Goal: Information Seeking & Learning: Learn about a topic

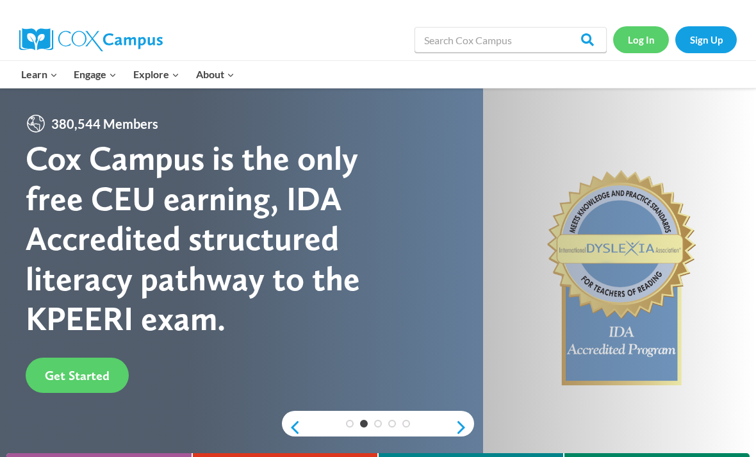
click at [658, 40] on link "Log In" at bounding box center [641, 39] width 56 height 26
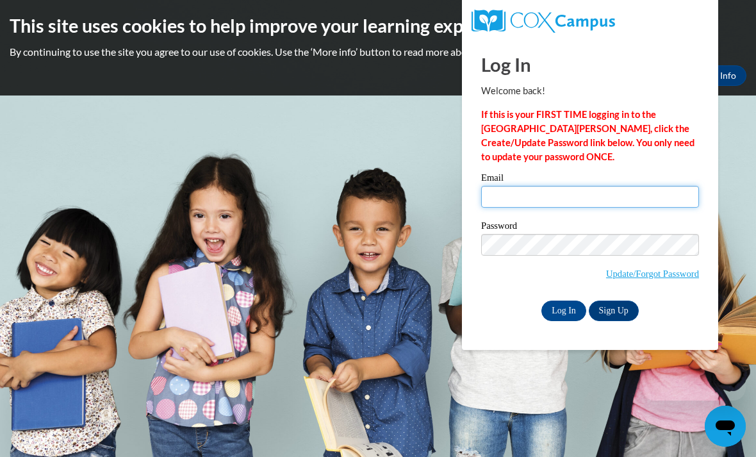
click at [526, 206] on input "Email" at bounding box center [590, 197] width 218 height 22
type input "Dance4fun10@gmail.com"
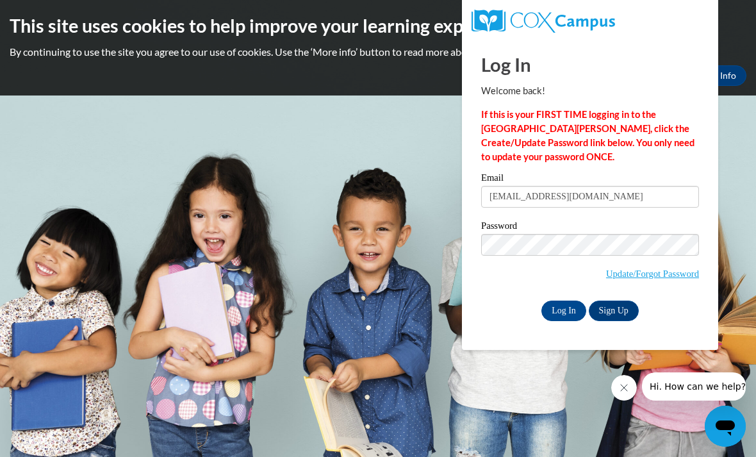
click at [564, 310] on input "Log In" at bounding box center [564, 311] width 45 height 21
click at [567, 308] on input "Log In" at bounding box center [564, 311] width 45 height 21
click at [569, 317] on input "Log In" at bounding box center [564, 311] width 45 height 21
click at [564, 310] on input "Log In" at bounding box center [564, 311] width 45 height 21
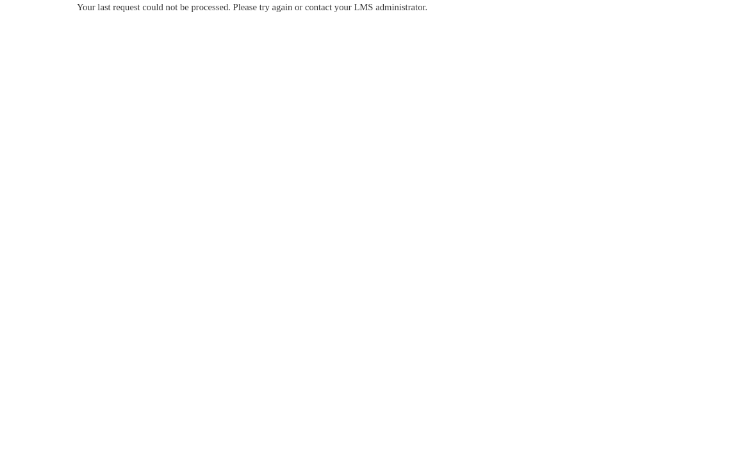
click at [0, 0] on icon "Close message from company" at bounding box center [0, 0] width 0 height 0
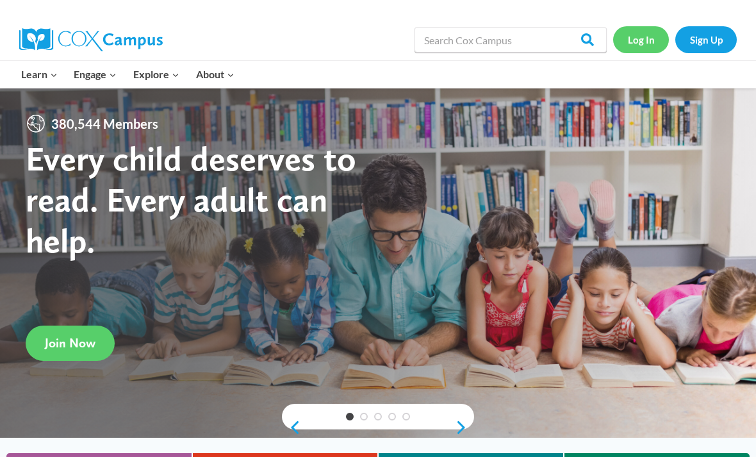
click at [638, 37] on link "Log In" at bounding box center [641, 39] width 56 height 26
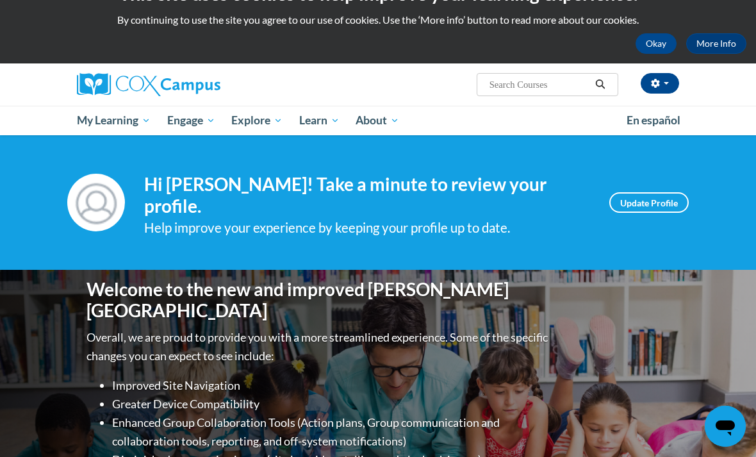
scroll to position [31, 0]
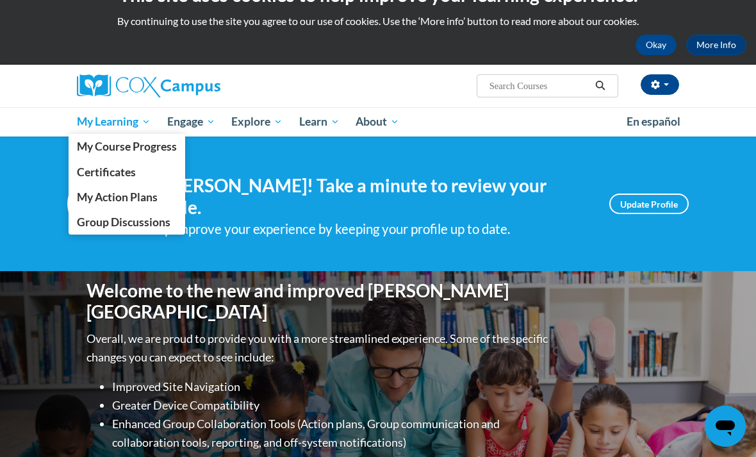
click at [103, 121] on span "My Learning" at bounding box center [114, 121] width 74 height 15
drag, startPoint x: 142, startPoint y: 126, endPoint x: 149, endPoint y: 126, distance: 7.1
click at [149, 126] on span "My Learning" at bounding box center [114, 121] width 74 height 15
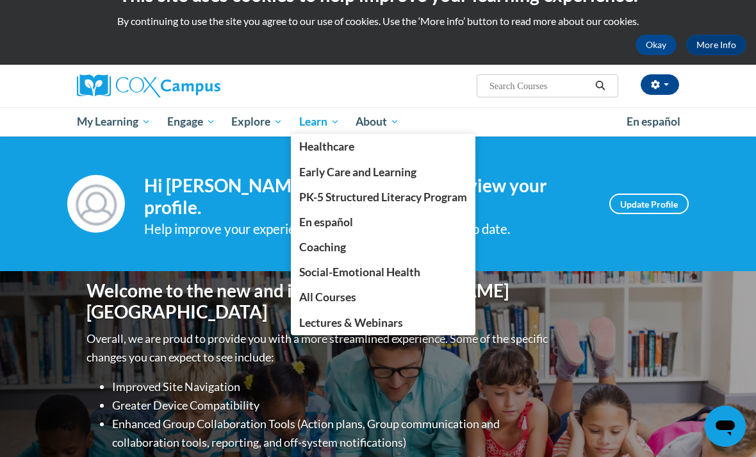
click at [325, 123] on span "Learn" at bounding box center [319, 121] width 40 height 15
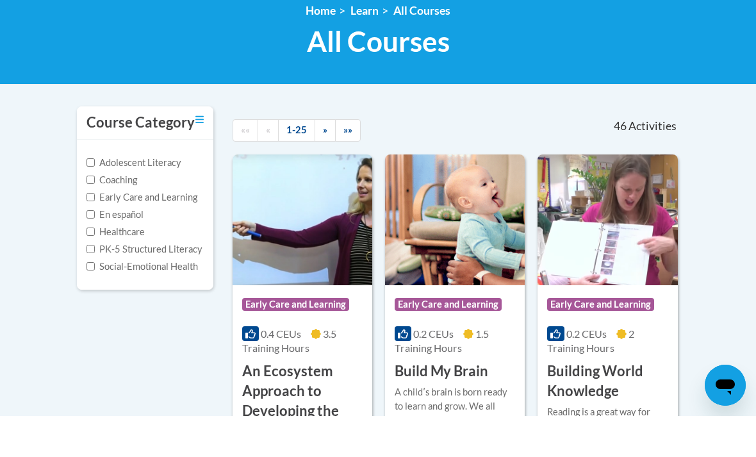
scroll to position [183, 0]
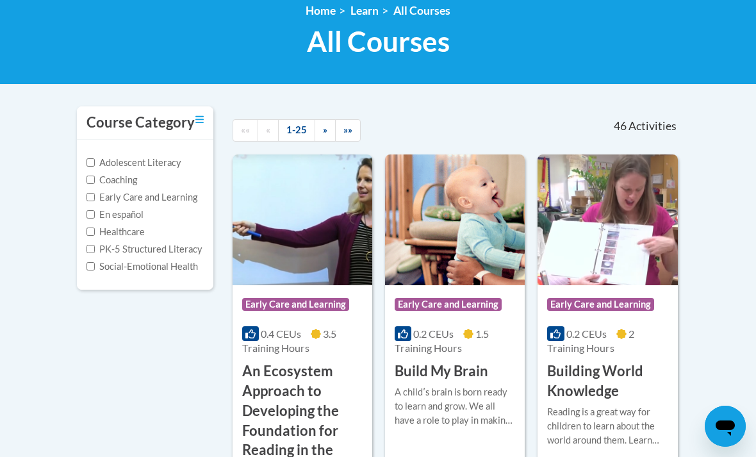
click at [262, 38] on h1 "All Courses All Courses" at bounding box center [378, 41] width 603 height 34
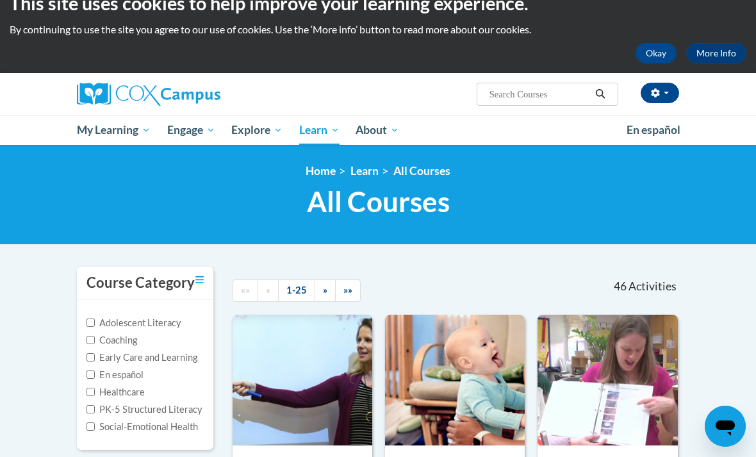
scroll to position [0, 0]
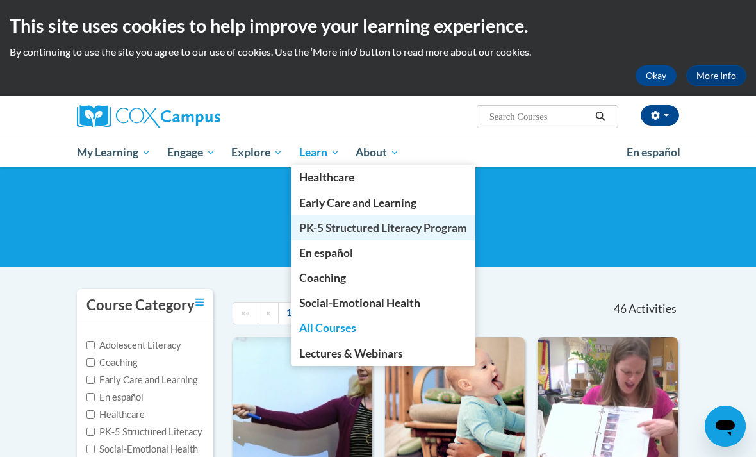
click at [342, 233] on span "PK-5 Structured Literacy Program" at bounding box center [383, 227] width 168 height 13
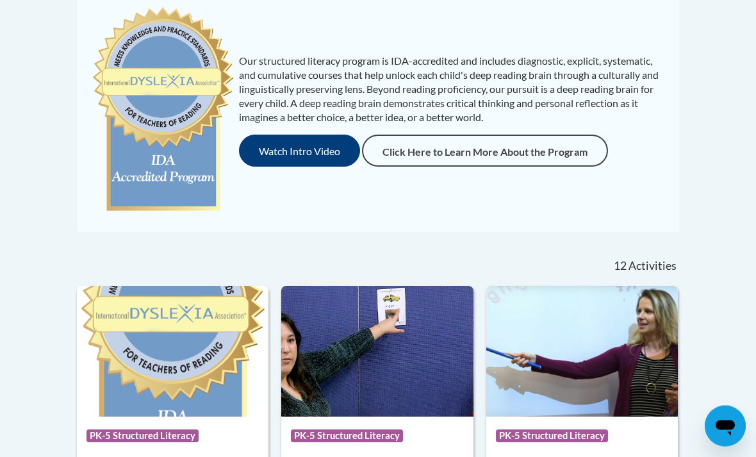
scroll to position [299, 0]
click at [335, 157] on button "Watch Intro Video" at bounding box center [299, 151] width 121 height 32
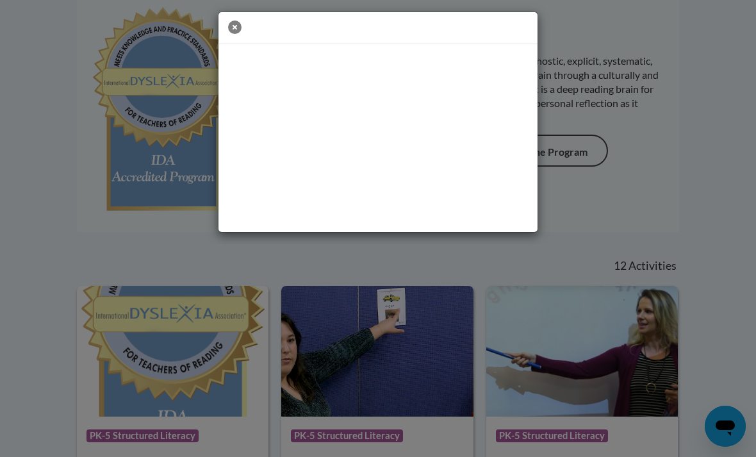
click at [240, 33] on icon "button" at bounding box center [234, 27] width 13 height 13
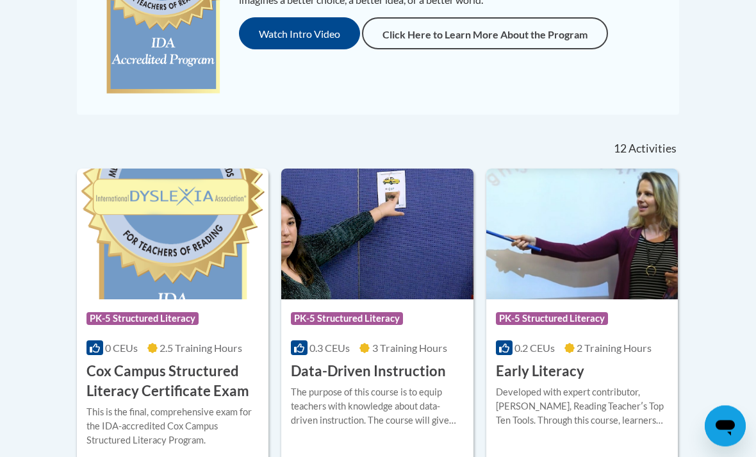
scroll to position [416, 0]
click at [171, 297] on img at bounding box center [173, 234] width 192 height 131
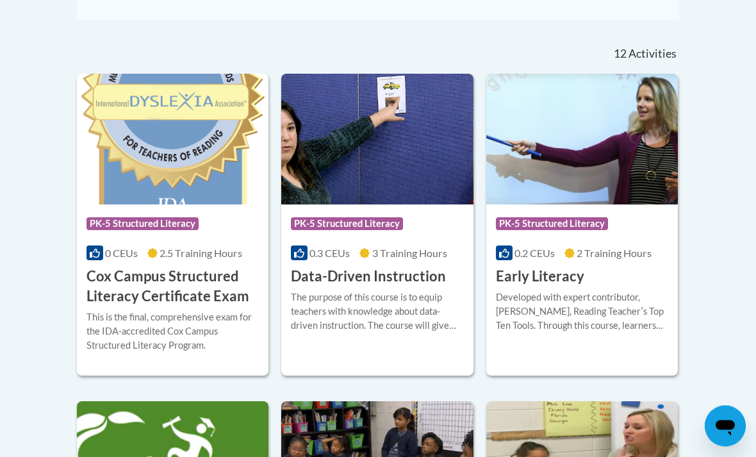
scroll to position [512, 0]
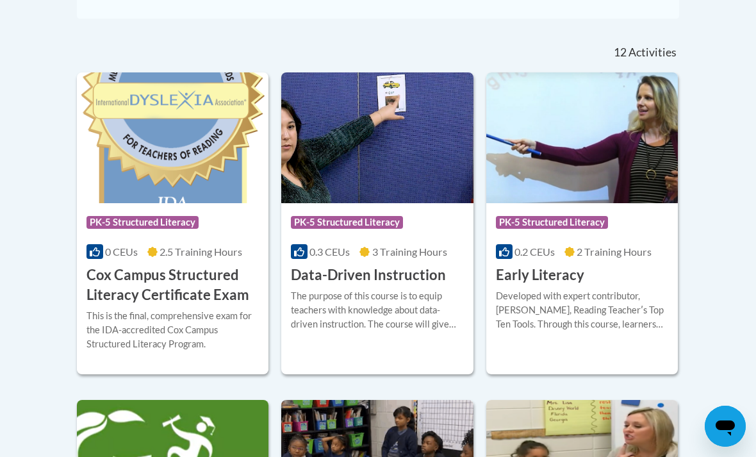
click at [137, 322] on div "This is the final, comprehensive exam for the IDA-accredited Cox Campus Structu…" at bounding box center [173, 330] width 172 height 42
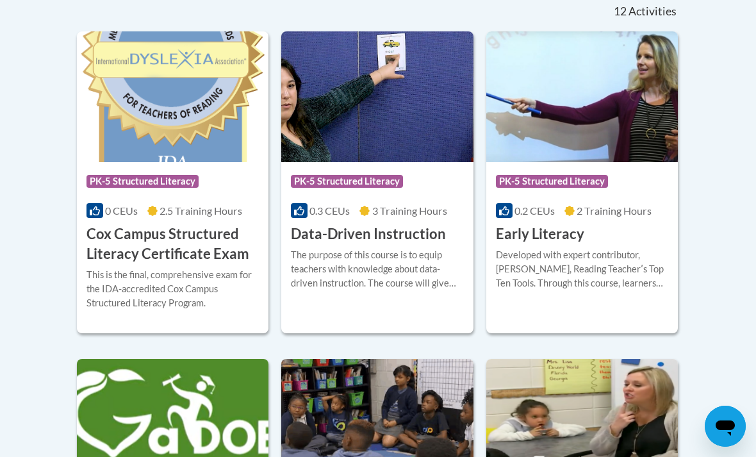
click at [137, 192] on div "Course Category: PK-5 Structured Literacy" at bounding box center [173, 183] width 172 height 29
click at [373, 209] on span "3 Training Hours" at bounding box center [409, 210] width 75 height 12
click at [193, 268] on div "This is the final, comprehensive exam for the IDA-accredited Cox Campus Structu…" at bounding box center [173, 289] width 172 height 42
click at [203, 142] on img at bounding box center [173, 96] width 192 height 131
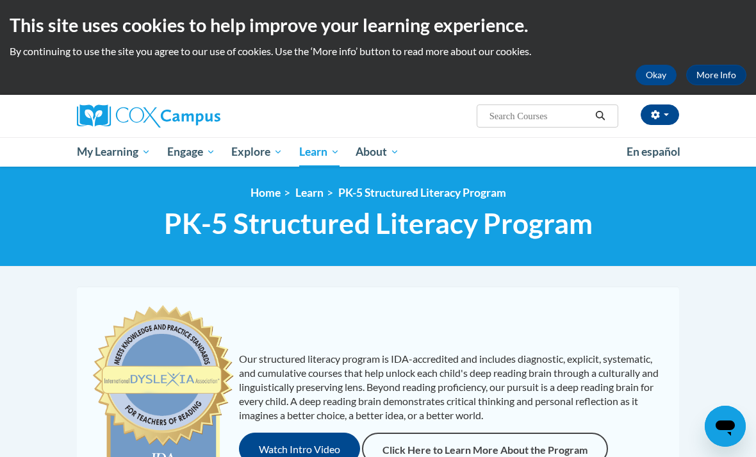
scroll to position [0, 0]
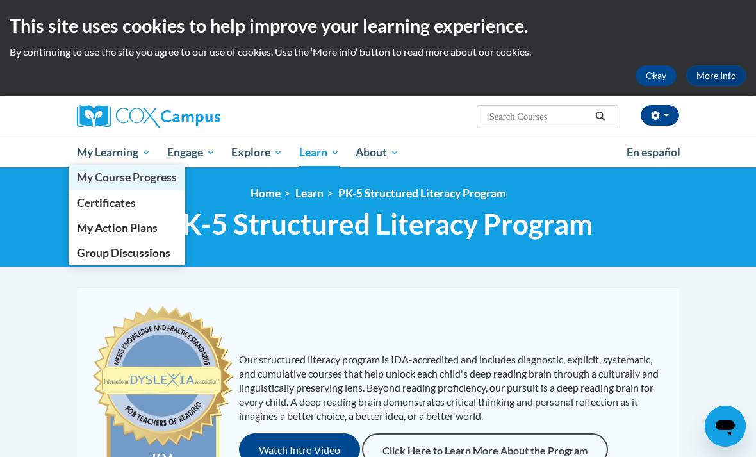
click at [149, 179] on span "My Course Progress" at bounding box center [127, 177] width 100 height 13
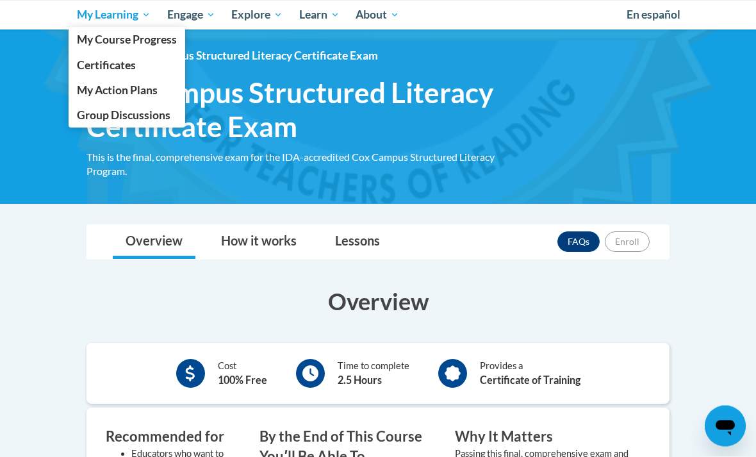
scroll to position [178, 0]
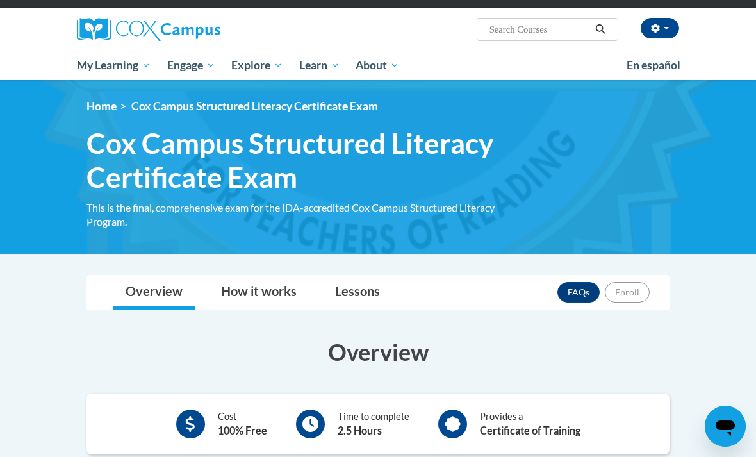
scroll to position [41, 0]
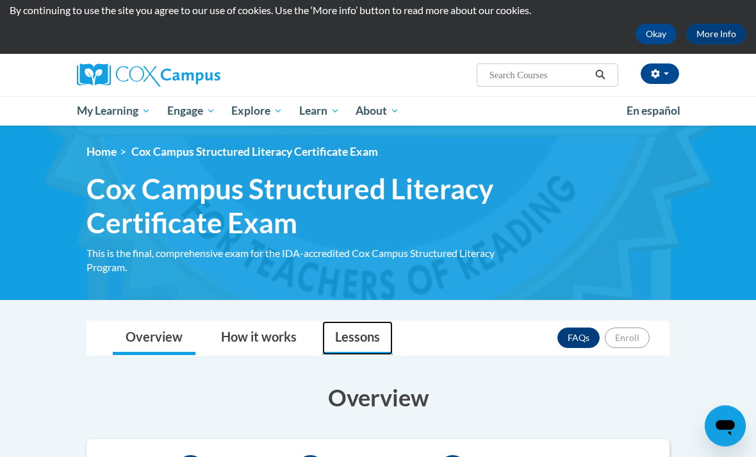
click at [348, 336] on link "Lessons" at bounding box center [357, 339] width 71 height 34
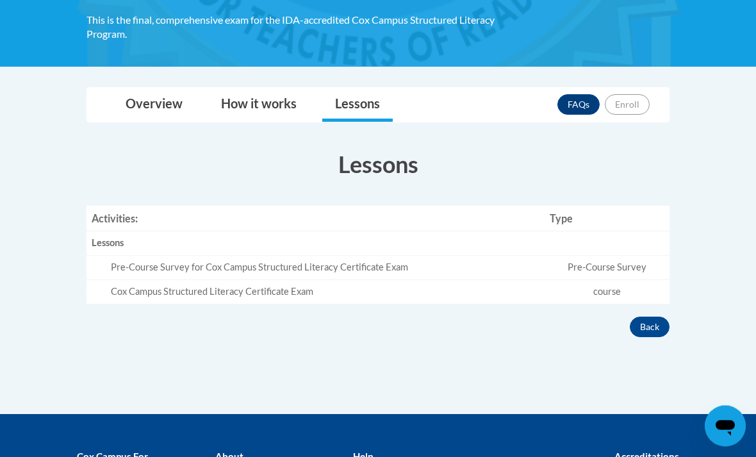
scroll to position [275, 0]
click at [338, 263] on div "Pre-Course Survey for Cox Campus Structured Literacy Certificate Exam" at bounding box center [325, 267] width 429 height 13
click at [281, 105] on link "How it works" at bounding box center [258, 105] width 101 height 34
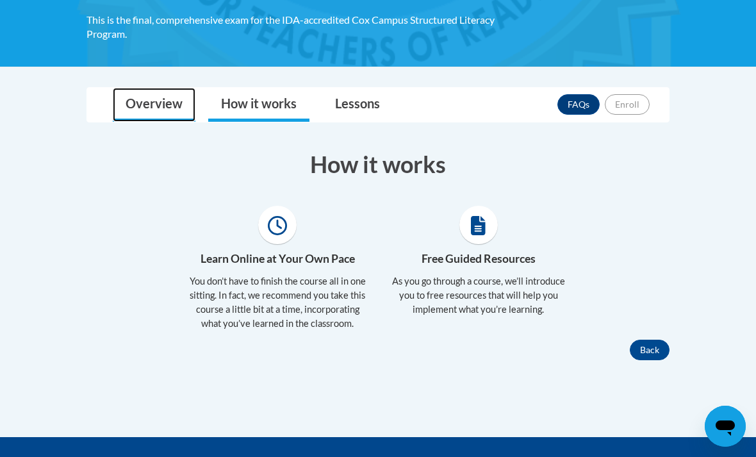
click at [160, 100] on link "Overview" at bounding box center [154, 105] width 83 height 34
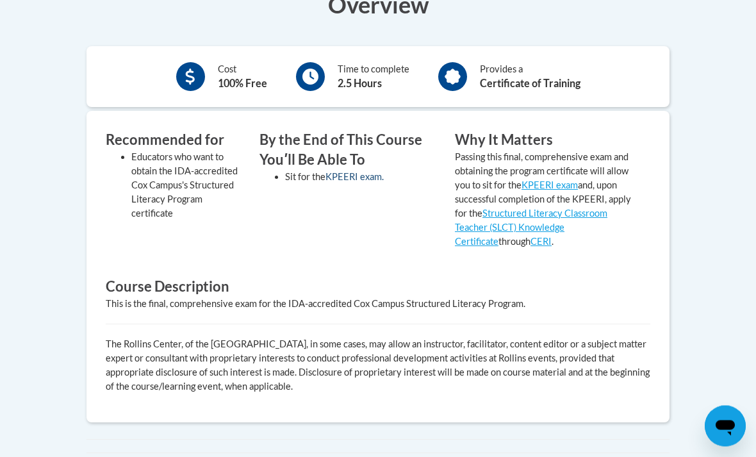
scroll to position [435, 0]
click at [365, 172] on link "KPEERI exam." at bounding box center [355, 176] width 58 height 11
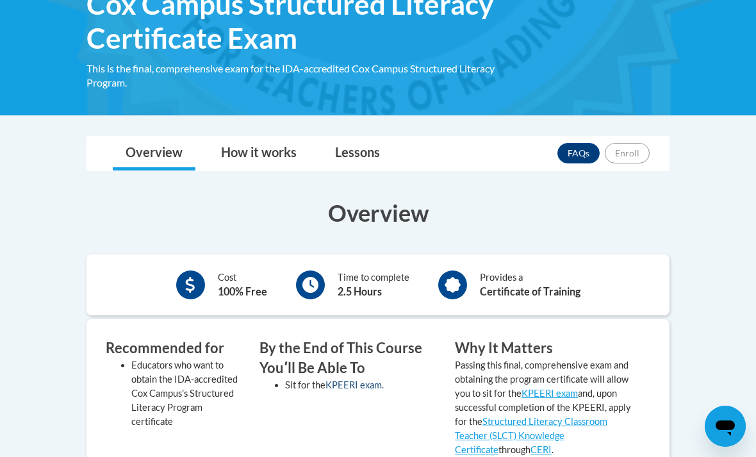
scroll to position [226, 0]
click at [279, 146] on link "How it works" at bounding box center [258, 154] width 101 height 34
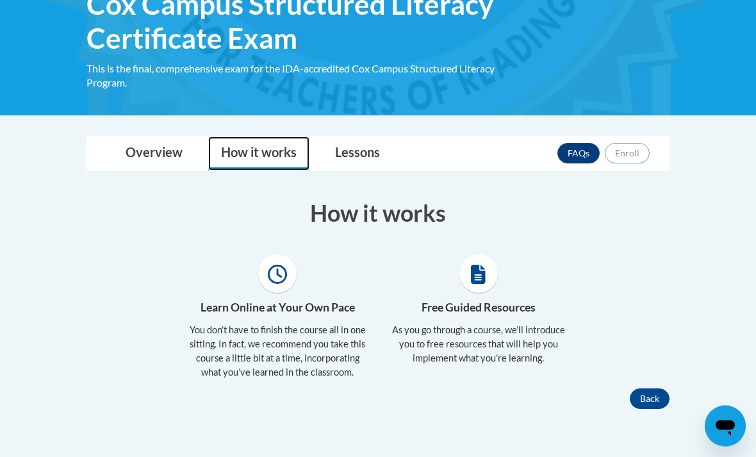
scroll to position [226, 0]
click at [349, 140] on link "Lessons" at bounding box center [357, 154] width 71 height 34
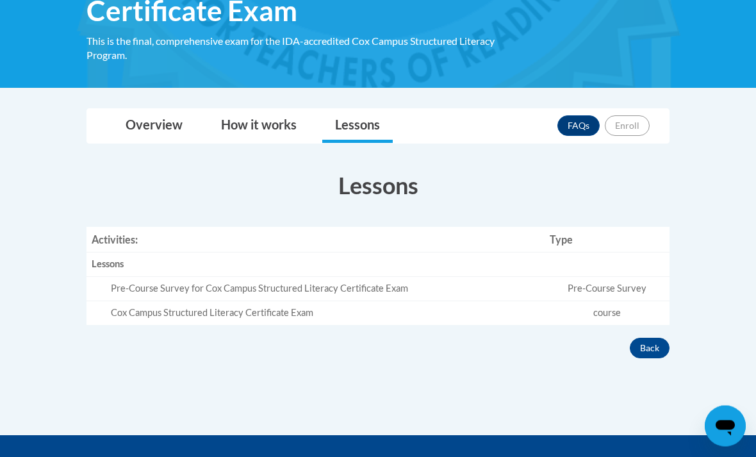
click at [613, 289] on td "Pre-Course Survey" at bounding box center [607, 290] width 125 height 24
click at [617, 284] on td "Pre-Course Survey" at bounding box center [607, 289] width 125 height 24
click at [612, 303] on td "course" at bounding box center [607, 313] width 125 height 24
click at [706, 176] on body "This site uses cookies to help improve your learning experience. By continuing …" at bounding box center [378, 196] width 756 height 901
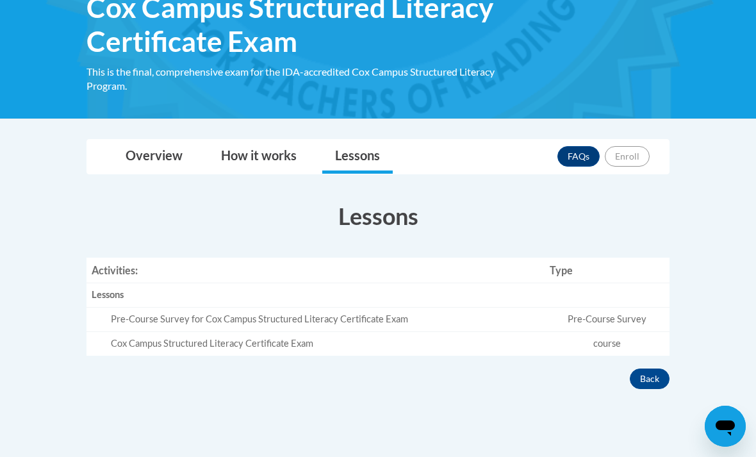
scroll to position [222, 0]
click at [247, 140] on link "How it works" at bounding box center [258, 157] width 101 height 34
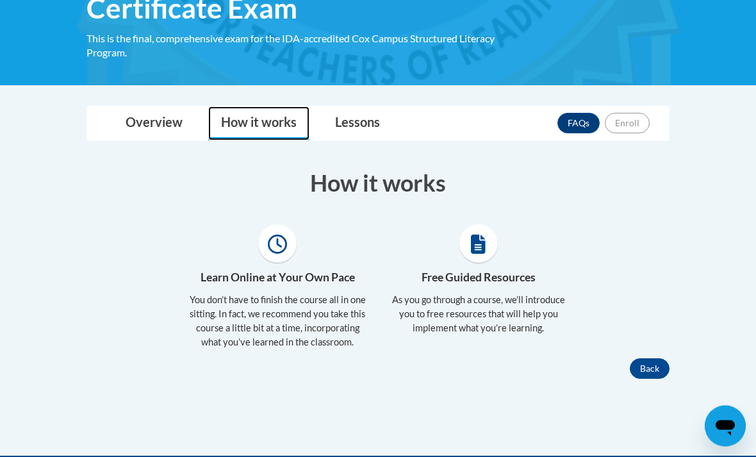
scroll to position [256, 0]
click at [644, 341] on div "Learn Online at Your Own Pace You don’t have to finish the course all in one si…" at bounding box center [378, 291] width 603 height 134
click at [646, 362] on button "Back" at bounding box center [650, 368] width 40 height 21
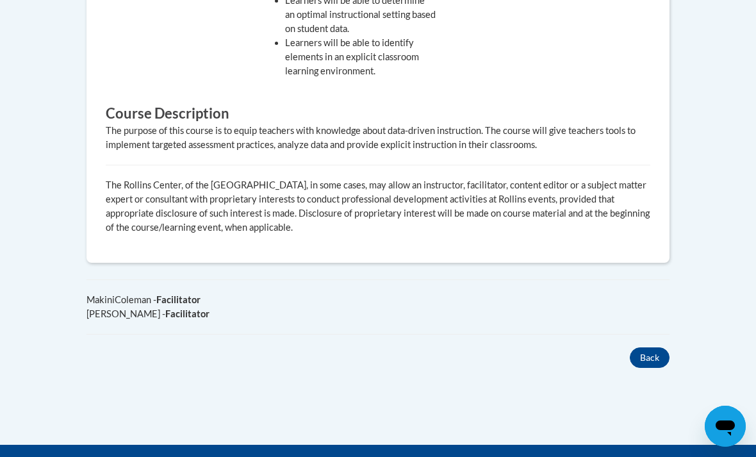
scroll to position [867, 0]
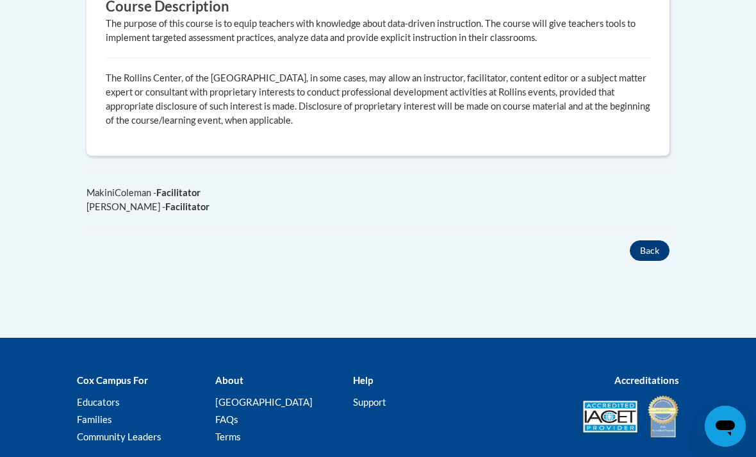
click at [658, 248] on button "Back" at bounding box center [650, 250] width 40 height 21
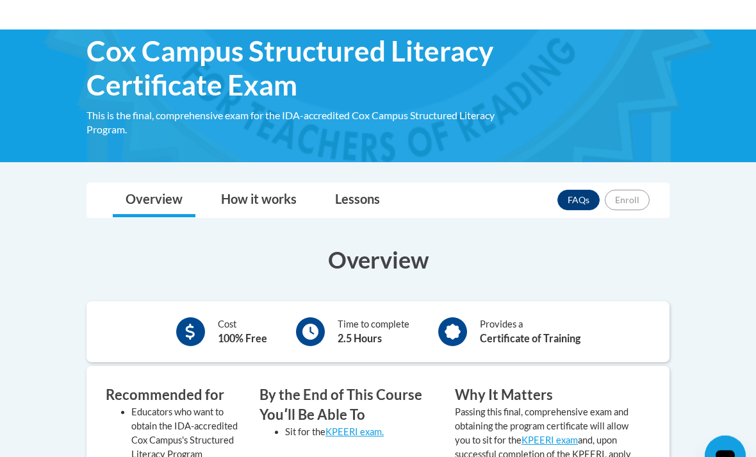
scroll to position [179, 0]
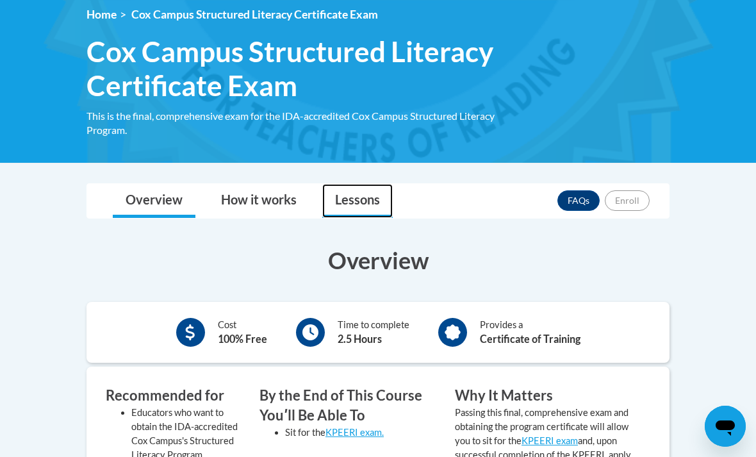
click at [348, 185] on link "Lessons" at bounding box center [357, 201] width 71 height 34
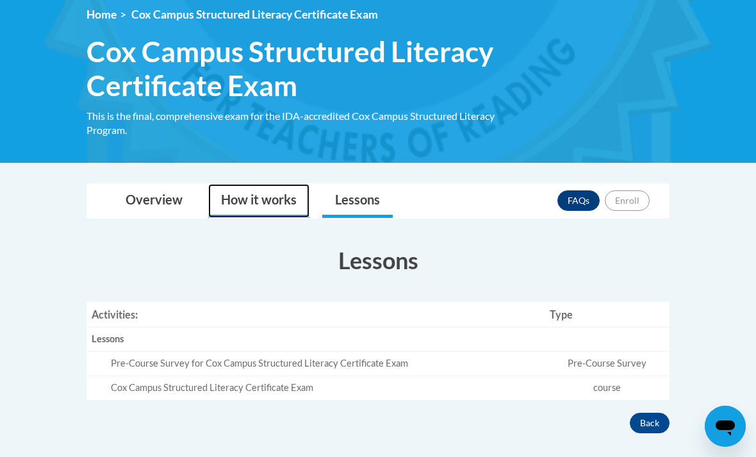
click at [234, 186] on link "How it works" at bounding box center [258, 201] width 101 height 34
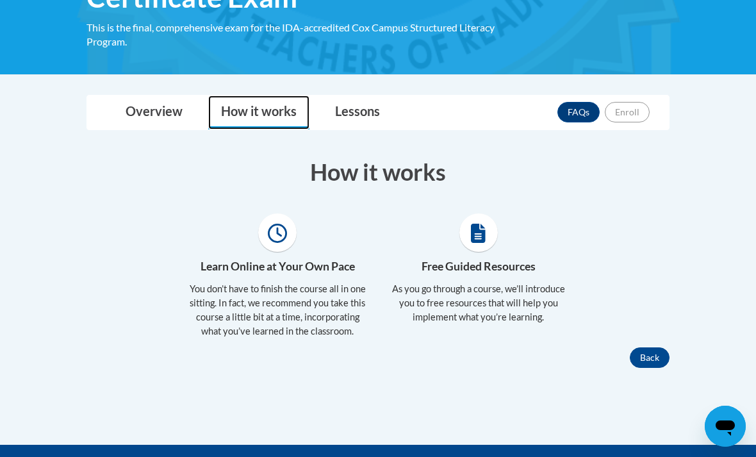
scroll to position [271, 0]
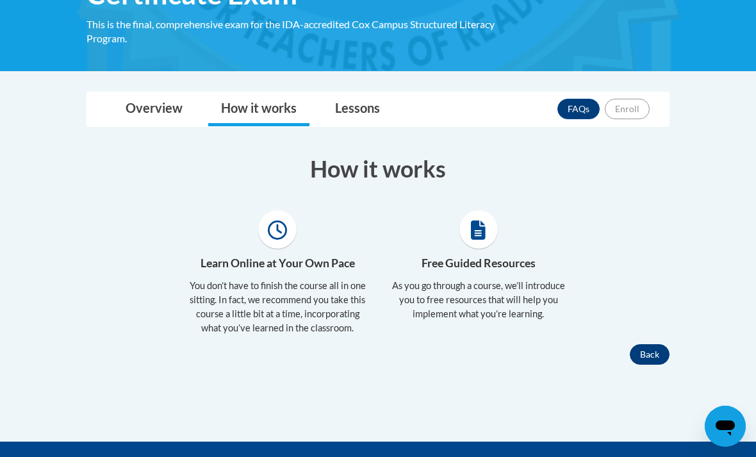
click at [656, 349] on button "Back" at bounding box center [650, 354] width 40 height 21
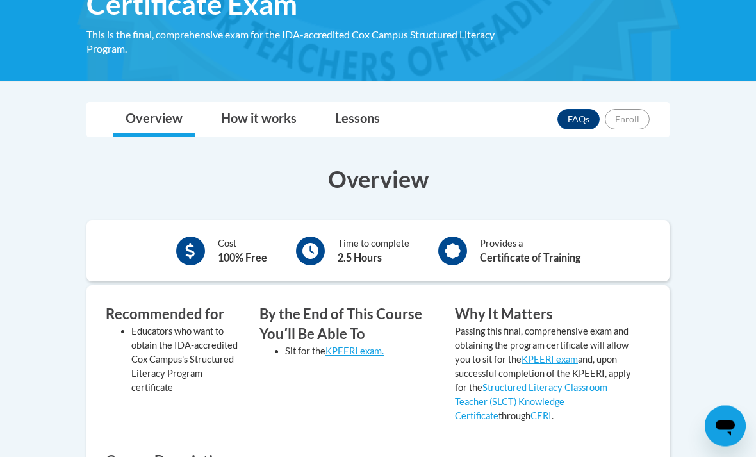
scroll to position [284, 0]
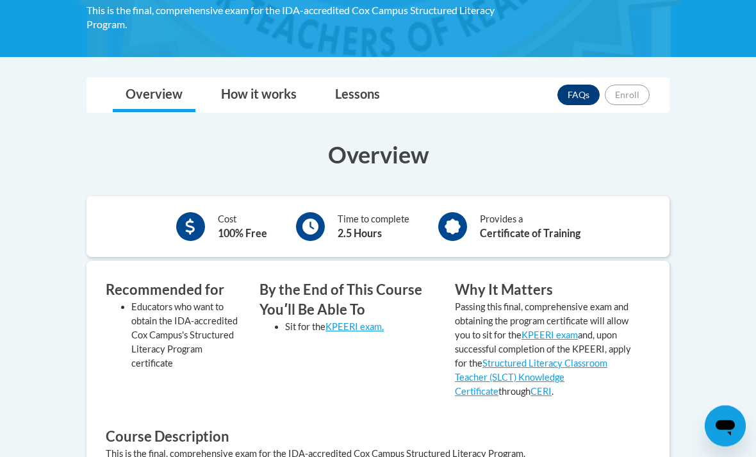
click at [590, 94] on link "FAQs" at bounding box center [579, 95] width 42 height 21
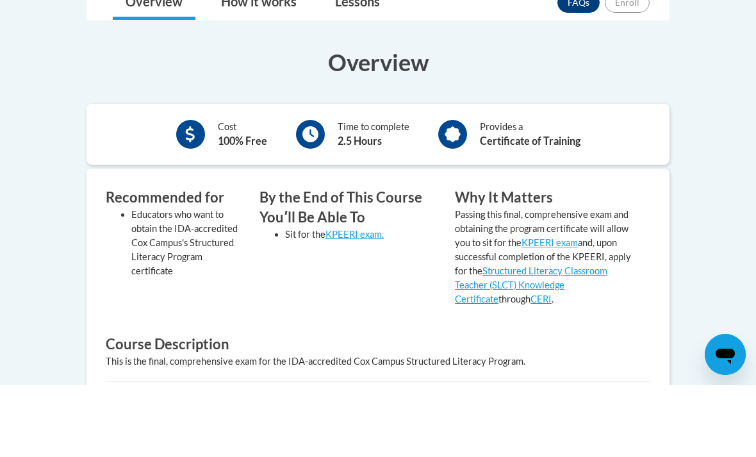
scroll to position [401, 0]
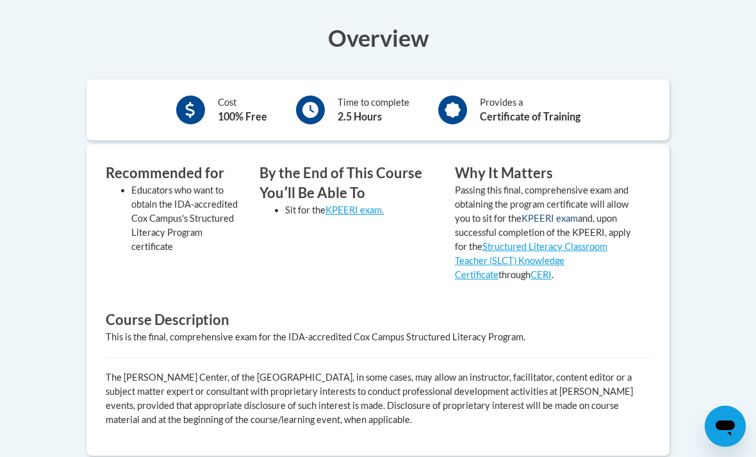
click at [546, 213] on link "KPEERI exam" at bounding box center [550, 218] width 56 height 11
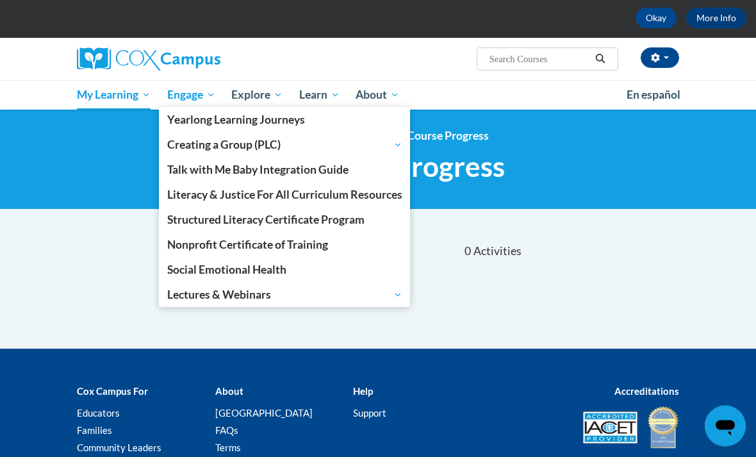
scroll to position [58, 0]
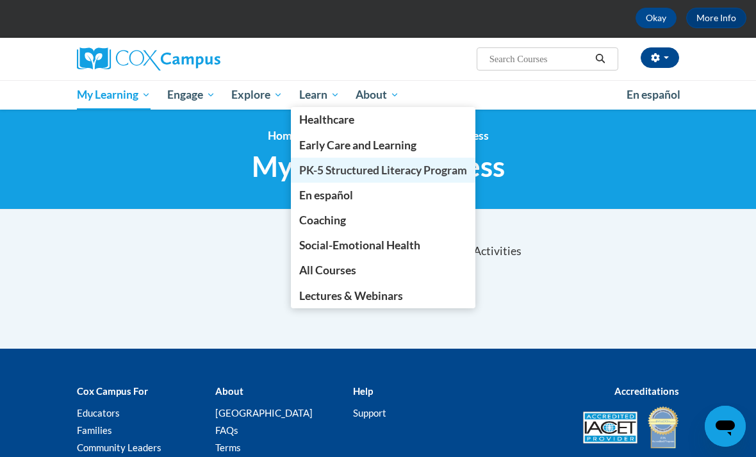
click at [328, 172] on span "PK-5 Structured Literacy Program" at bounding box center [383, 169] width 168 height 13
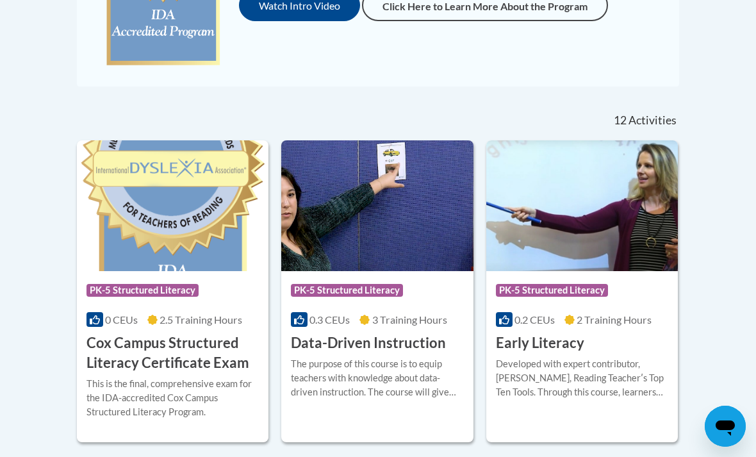
scroll to position [317, 0]
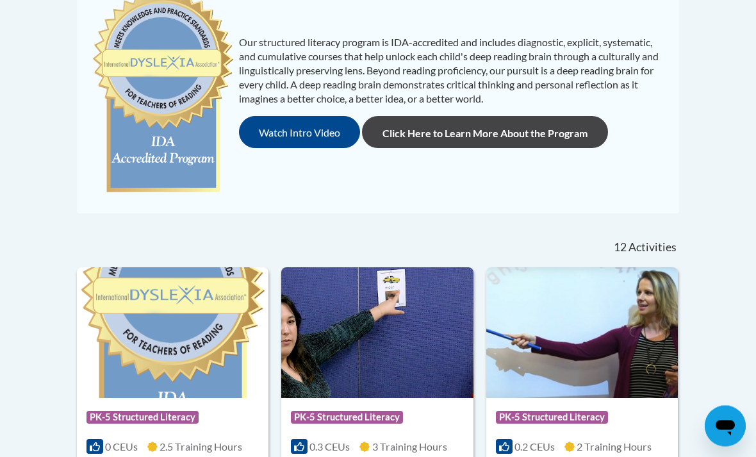
click at [465, 135] on link "Click Here to Learn More About the Program" at bounding box center [485, 133] width 246 height 32
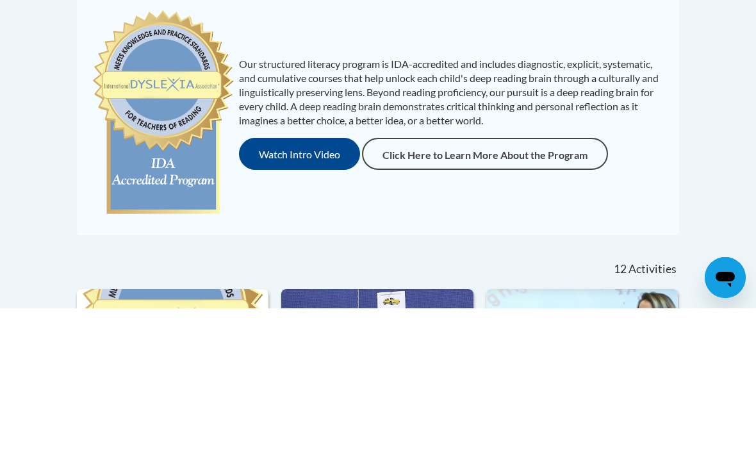
scroll to position [376, 0]
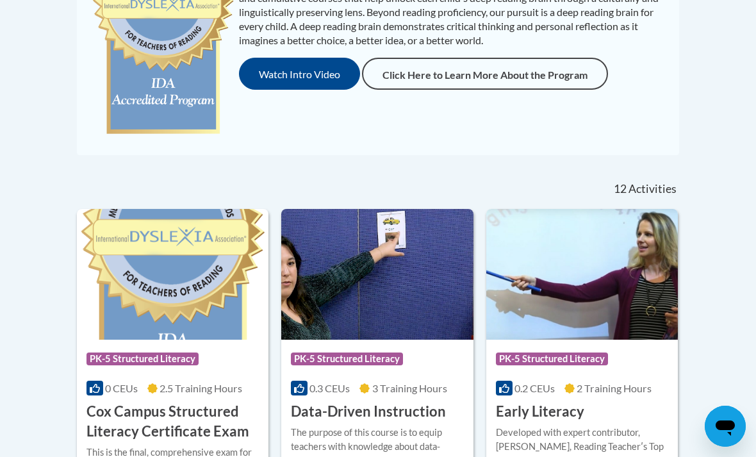
click at [113, 413] on h3 "Cox Campus Structured Literacy Certificate Exam" at bounding box center [173, 422] width 172 height 40
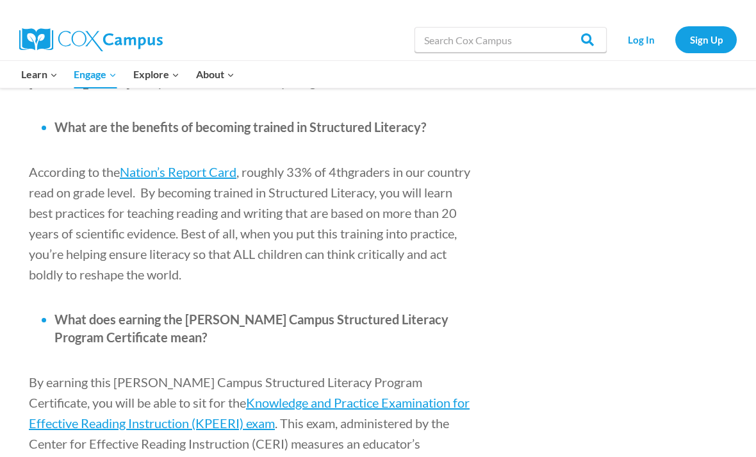
scroll to position [1337, 0]
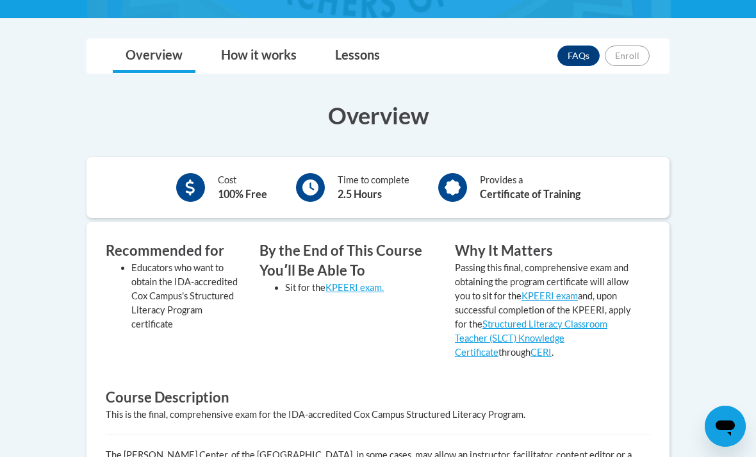
scroll to position [326, 0]
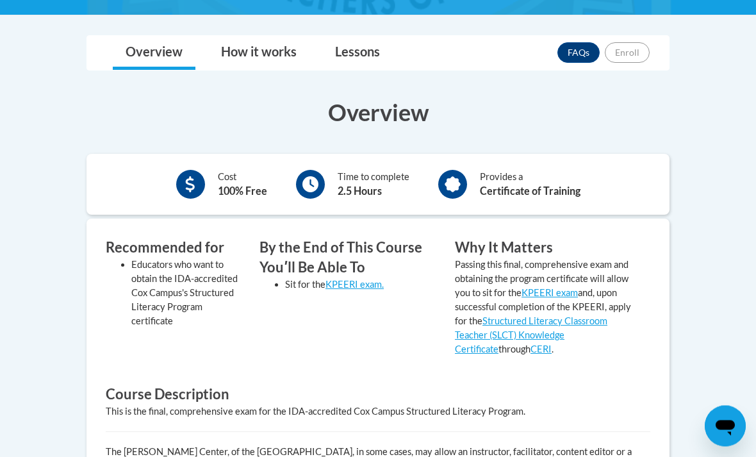
click at [306, 164] on div "Cost 100% Free Time to complete 2.5 Hours Provides a Certificate of Training" at bounding box center [378, 185] width 583 height 42
click at [306, 177] on icon at bounding box center [311, 185] width 16 height 16
click at [243, 174] on div "Cost 100% Free" at bounding box center [242, 185] width 49 height 29
click at [482, 146] on div "Overview Cost 100% Free Time to complete 2.5 Hours Provides a Certificate of Tr…" at bounding box center [378, 329] width 603 height 465
click at [469, 180] on div "Provides a Certificate of Training" at bounding box center [510, 184] width 162 height 35
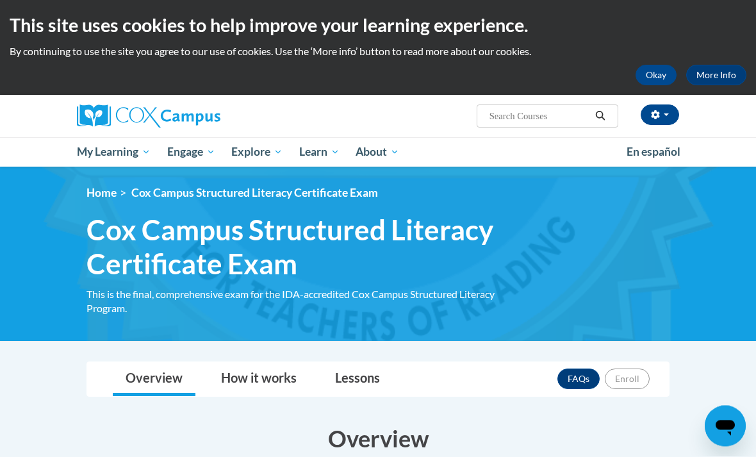
scroll to position [37, 0]
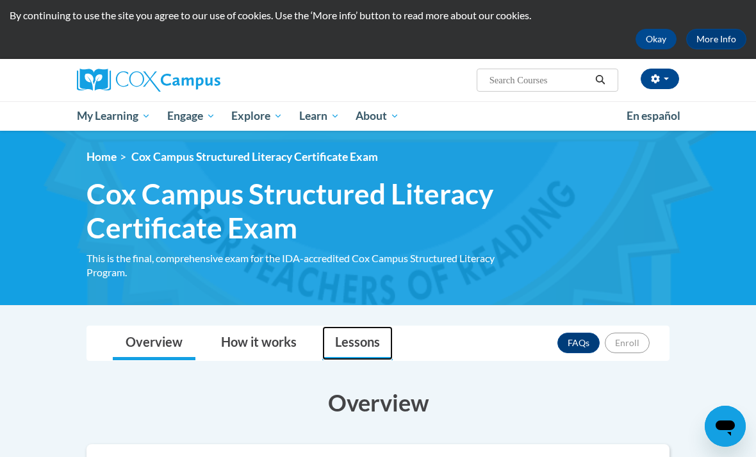
click at [362, 345] on link "Lessons" at bounding box center [357, 343] width 71 height 34
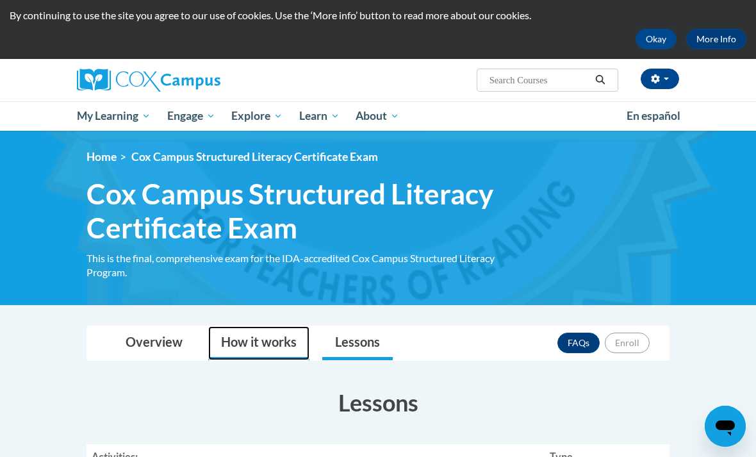
click at [273, 342] on link "How it works" at bounding box center [258, 343] width 101 height 34
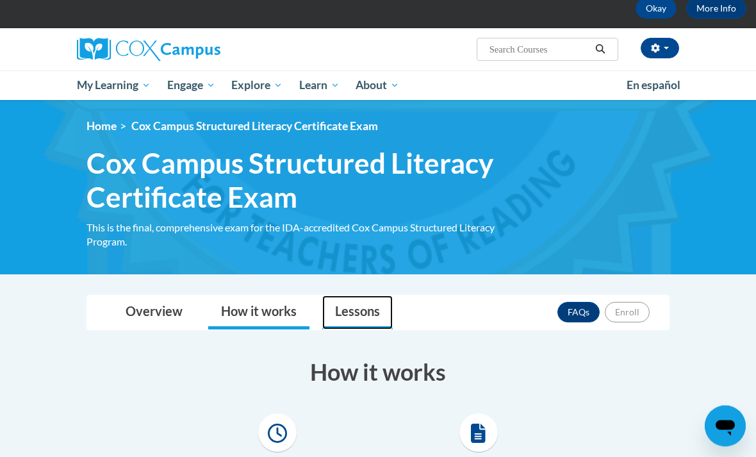
scroll to position [67, 0]
click at [349, 296] on link "Lessons" at bounding box center [357, 313] width 71 height 34
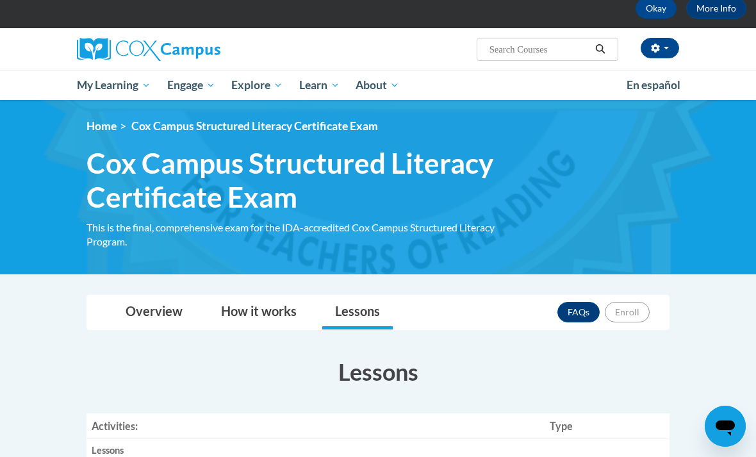
click at [665, 310] on div "Toggle navigation Overview How it works Lessons FAQs Enroll" at bounding box center [378, 313] width 582 height 34
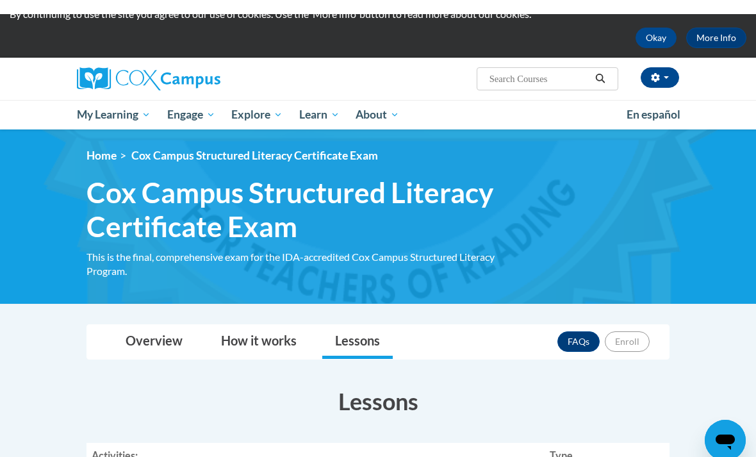
scroll to position [37, 0]
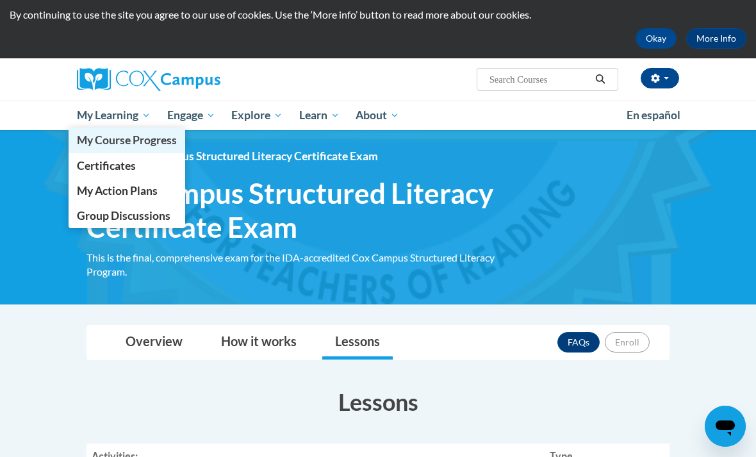
click at [114, 139] on span "My Course Progress" at bounding box center [127, 139] width 100 height 13
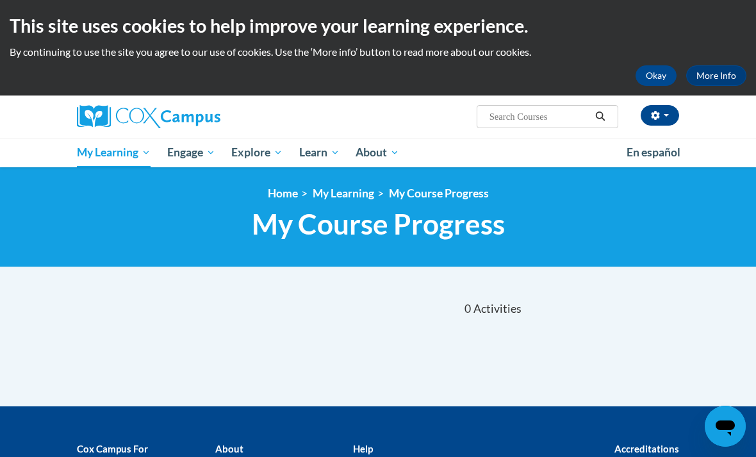
click at [453, 231] on span "My Course Progress" at bounding box center [378, 224] width 253 height 34
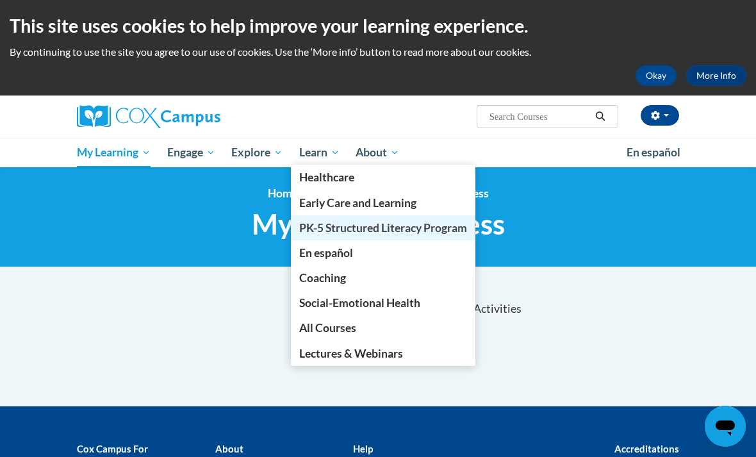
click at [422, 224] on span "PK-5 Structured Literacy Program" at bounding box center [383, 227] width 168 height 13
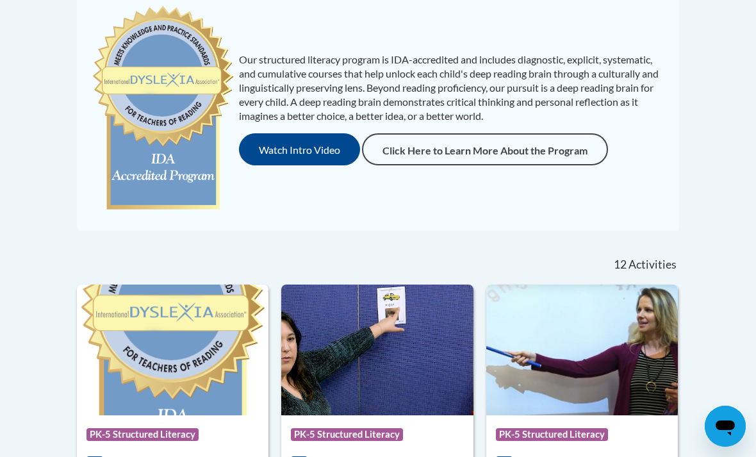
scroll to position [299, 0]
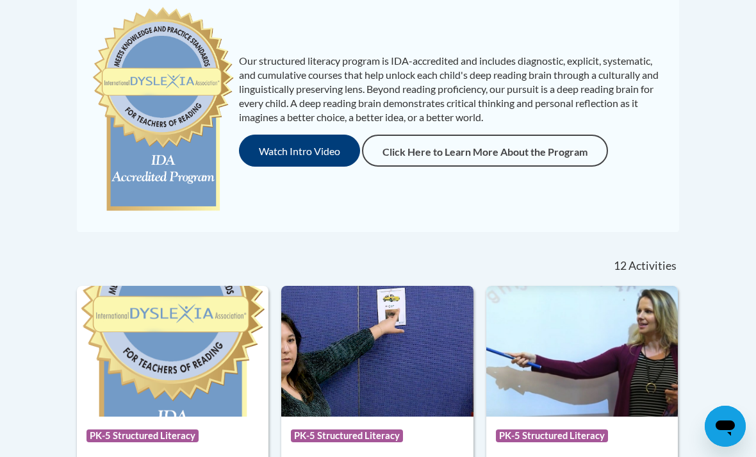
click at [299, 153] on button "Watch Intro Video" at bounding box center [299, 151] width 121 height 32
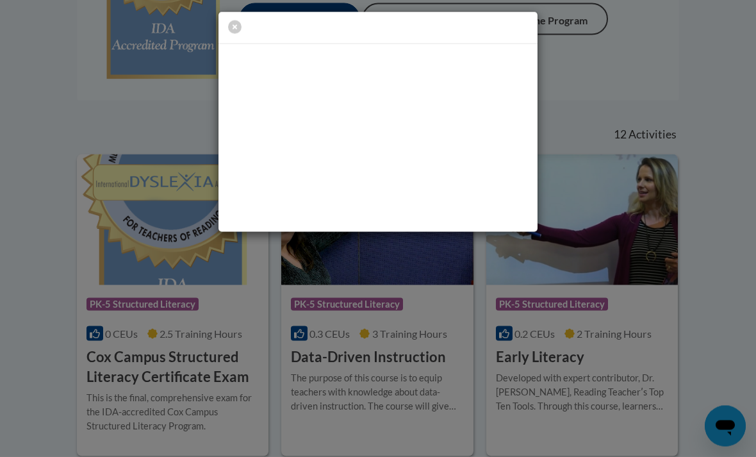
scroll to position [434, 0]
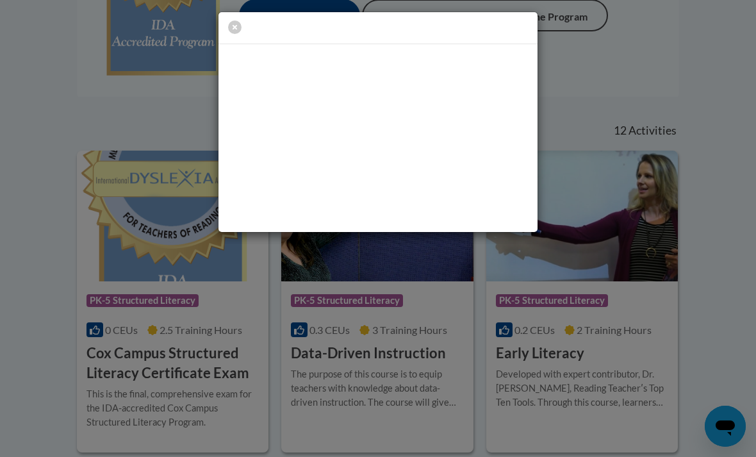
click at [629, 82] on div at bounding box center [378, 122] width 756 height 244
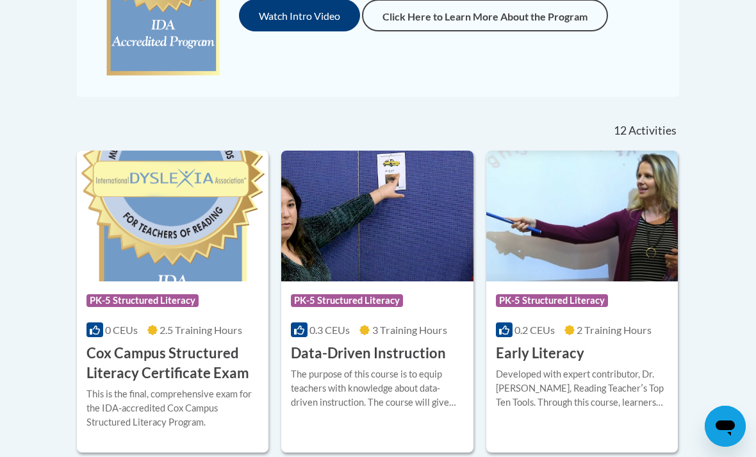
click at [327, 16] on button "Watch Intro Video" at bounding box center [299, 15] width 121 height 32
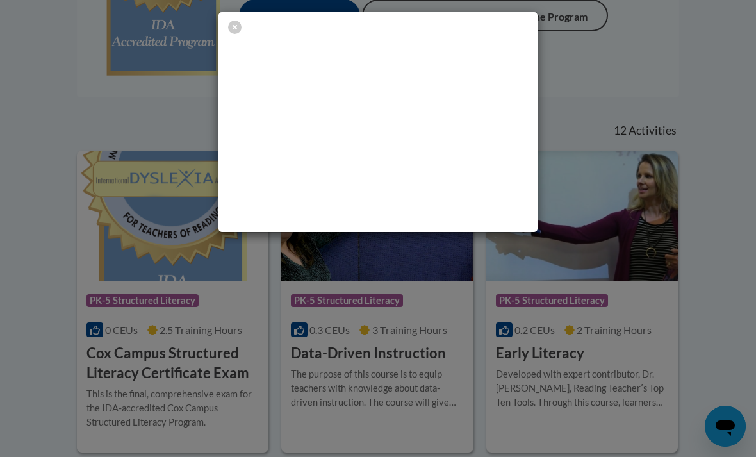
click at [616, 57] on div at bounding box center [378, 122] width 756 height 244
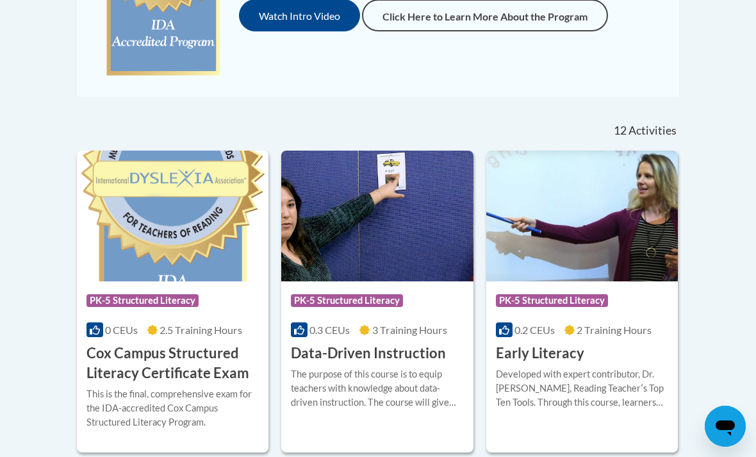
click at [102, 331] on span at bounding box center [95, 329] width 17 height 15
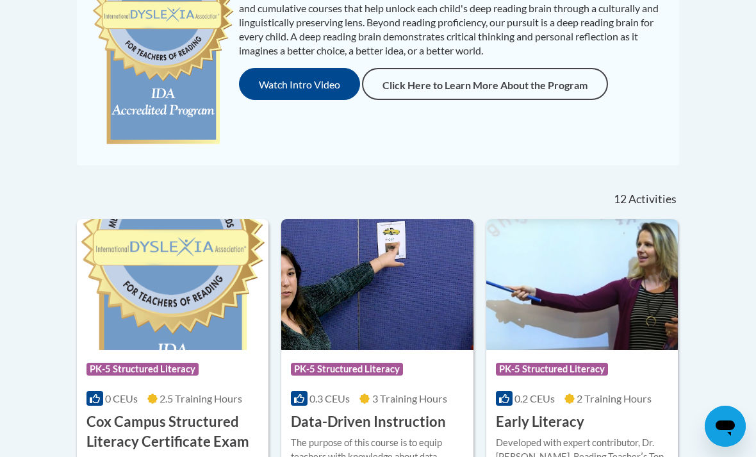
scroll to position [368, 0]
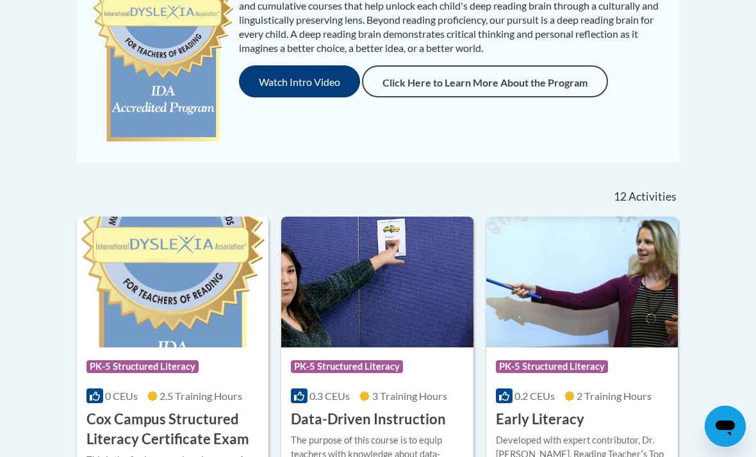
click at [308, 81] on button "Watch Intro Video" at bounding box center [299, 81] width 121 height 32
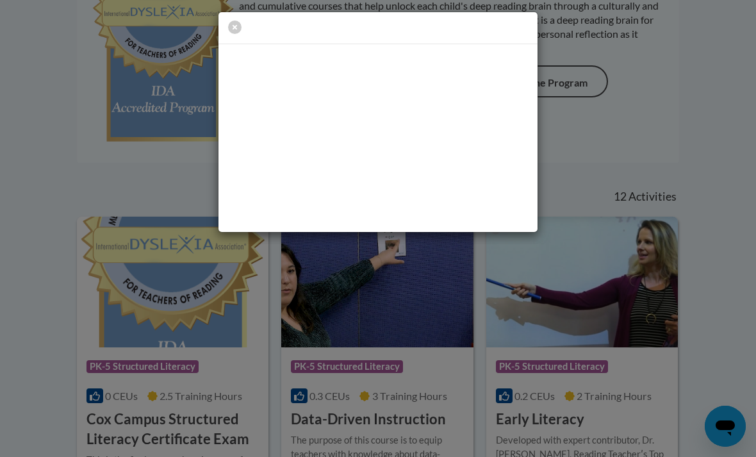
click at [624, 140] on div at bounding box center [378, 122] width 756 height 244
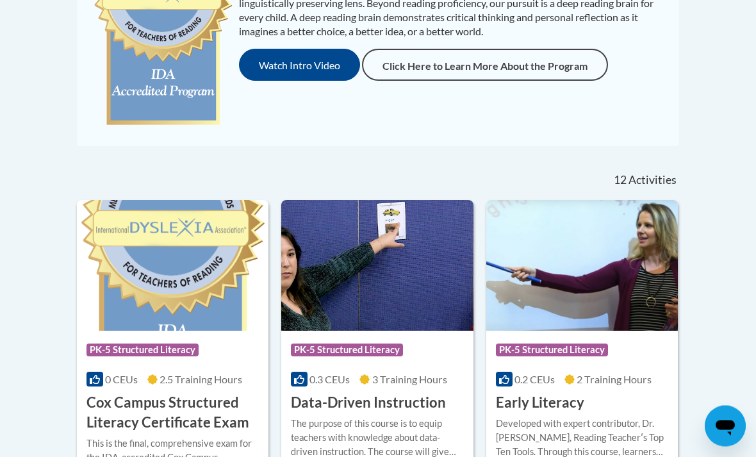
scroll to position [385, 0]
click at [185, 322] on img at bounding box center [173, 265] width 192 height 131
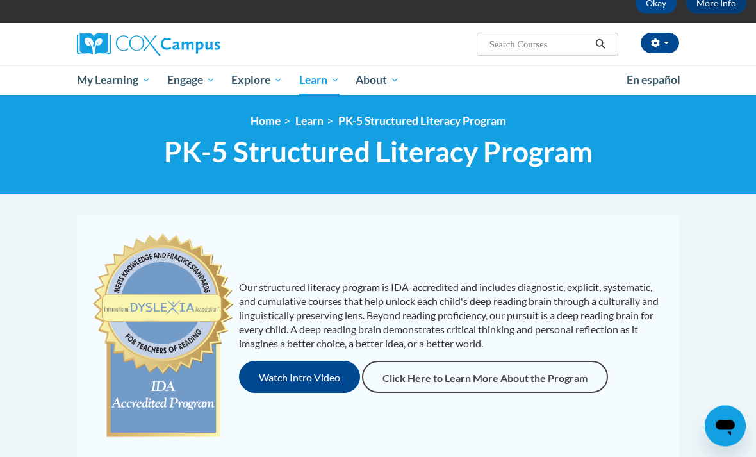
scroll to position [0, 0]
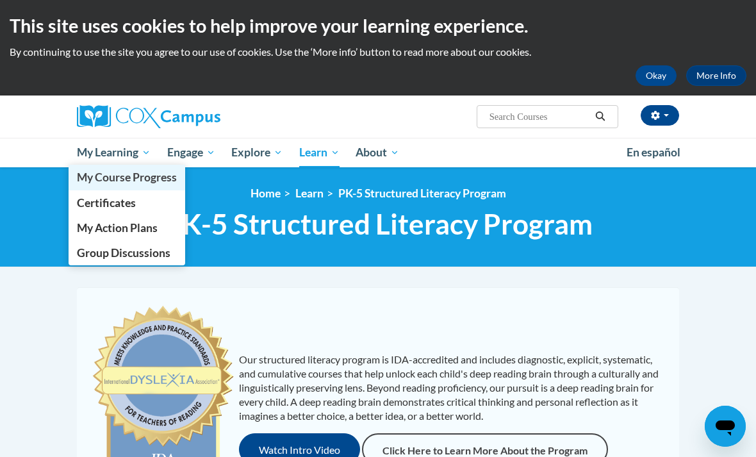
click at [117, 167] on link "My Course Progress" at bounding box center [127, 177] width 117 height 25
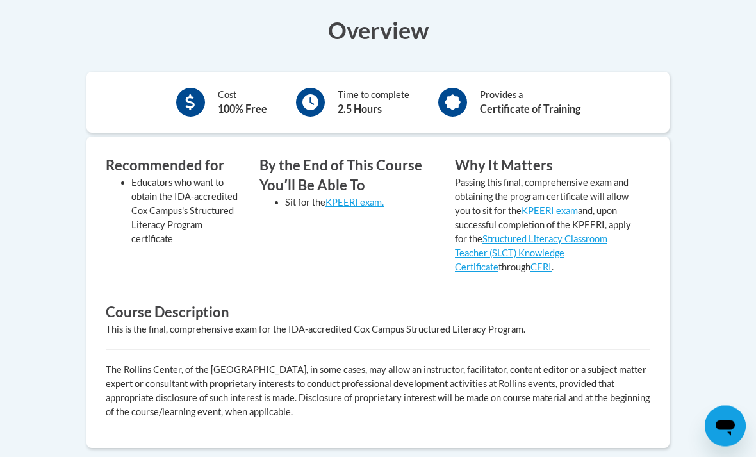
scroll to position [419, 0]
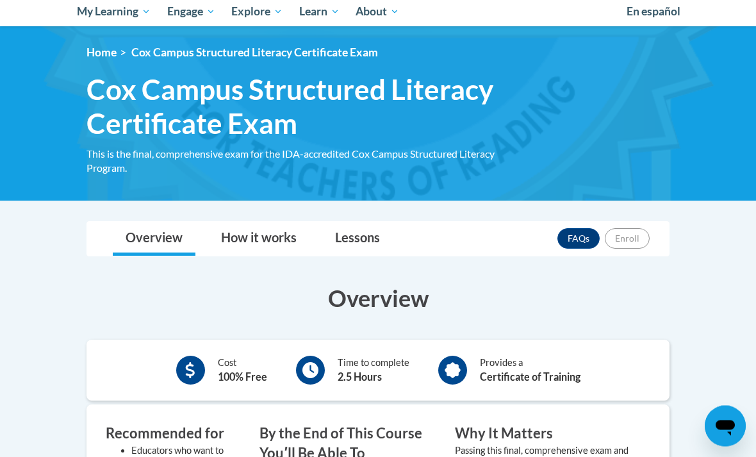
scroll to position [142, 0]
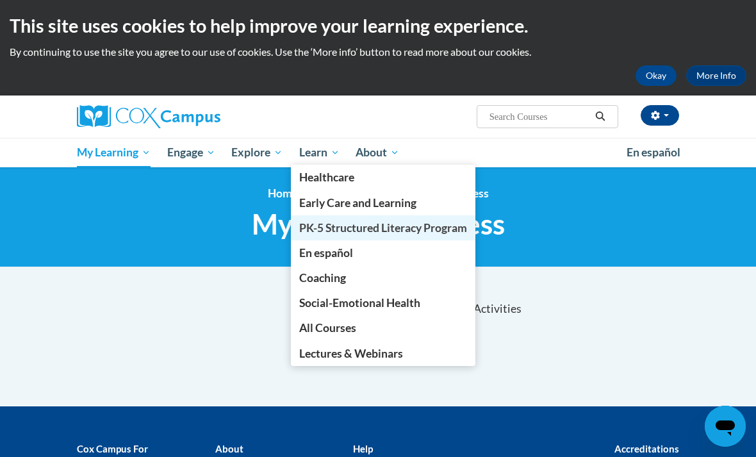
click at [365, 223] on span "PK-5 Structured Literacy Program" at bounding box center [383, 227] width 168 height 13
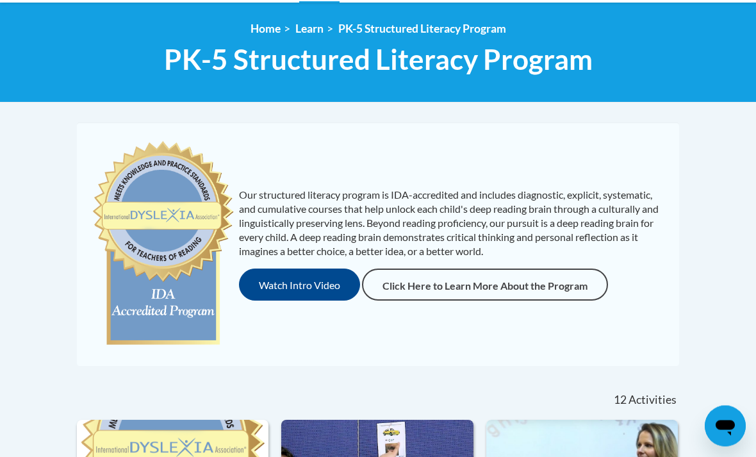
scroll to position [163, 0]
